Goal: Task Accomplishment & Management: Use online tool/utility

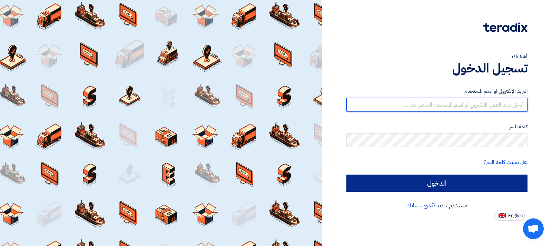
type input "[EMAIL_ADDRESS][DOMAIN_NAME]"
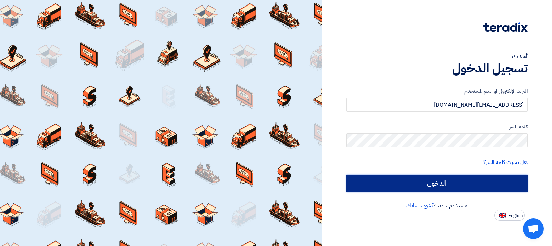
click at [433, 184] on input "الدخول" at bounding box center [437, 183] width 181 height 17
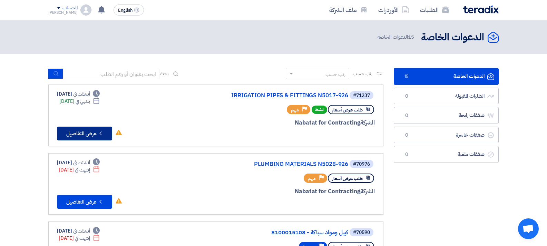
click at [79, 135] on button "Check details عرض التفاصيل" at bounding box center [84, 134] width 55 height 14
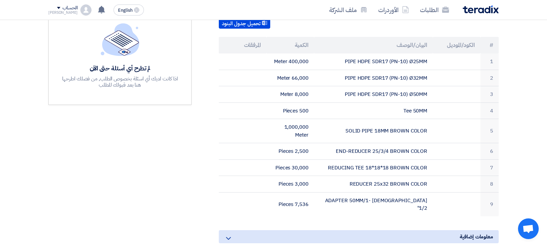
scroll to position [199, 0]
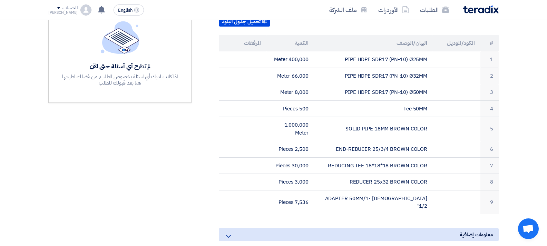
click at [62, 9] on div "الحساب" at bounding box center [69, 8] width 15 height 6
click at [84, 78] on li "خروج" at bounding box center [85, 81] width 72 height 13
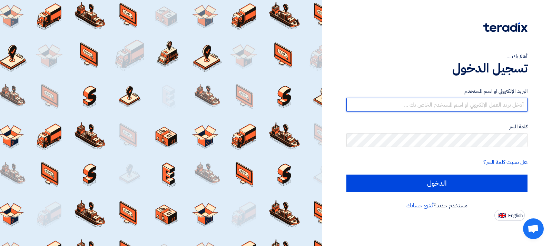
type input "[EMAIL_ADDRESS][DOMAIN_NAME]"
